Goal: Find specific page/section: Find specific page/section

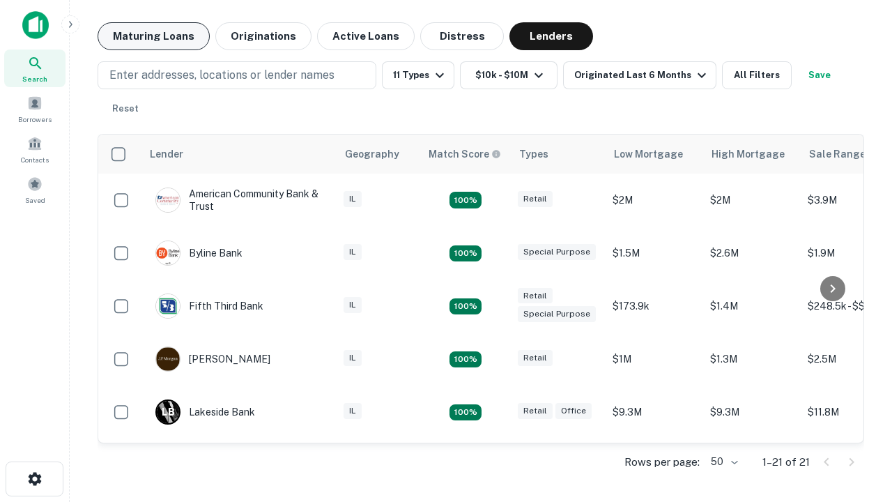
click at [153, 36] on button "Maturing Loans" at bounding box center [154, 36] width 112 height 28
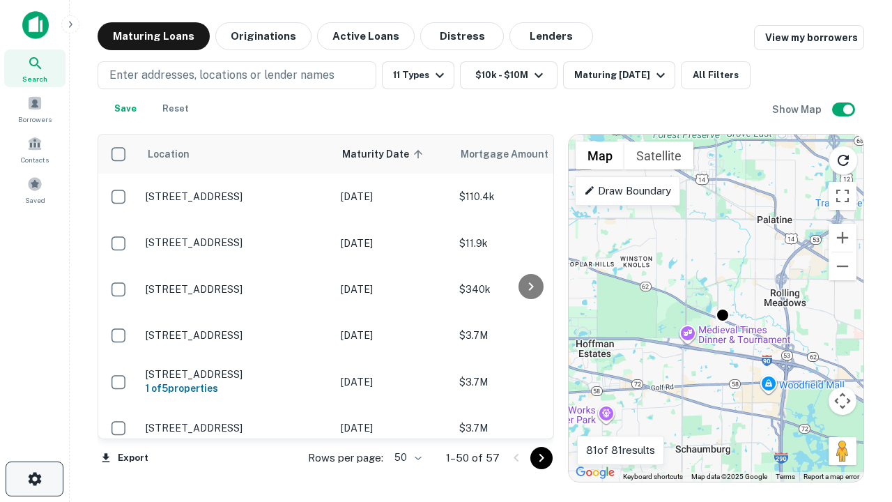
click at [34, 479] on icon "button" at bounding box center [34, 478] width 17 height 17
